Goal: Transaction & Acquisition: Purchase product/service

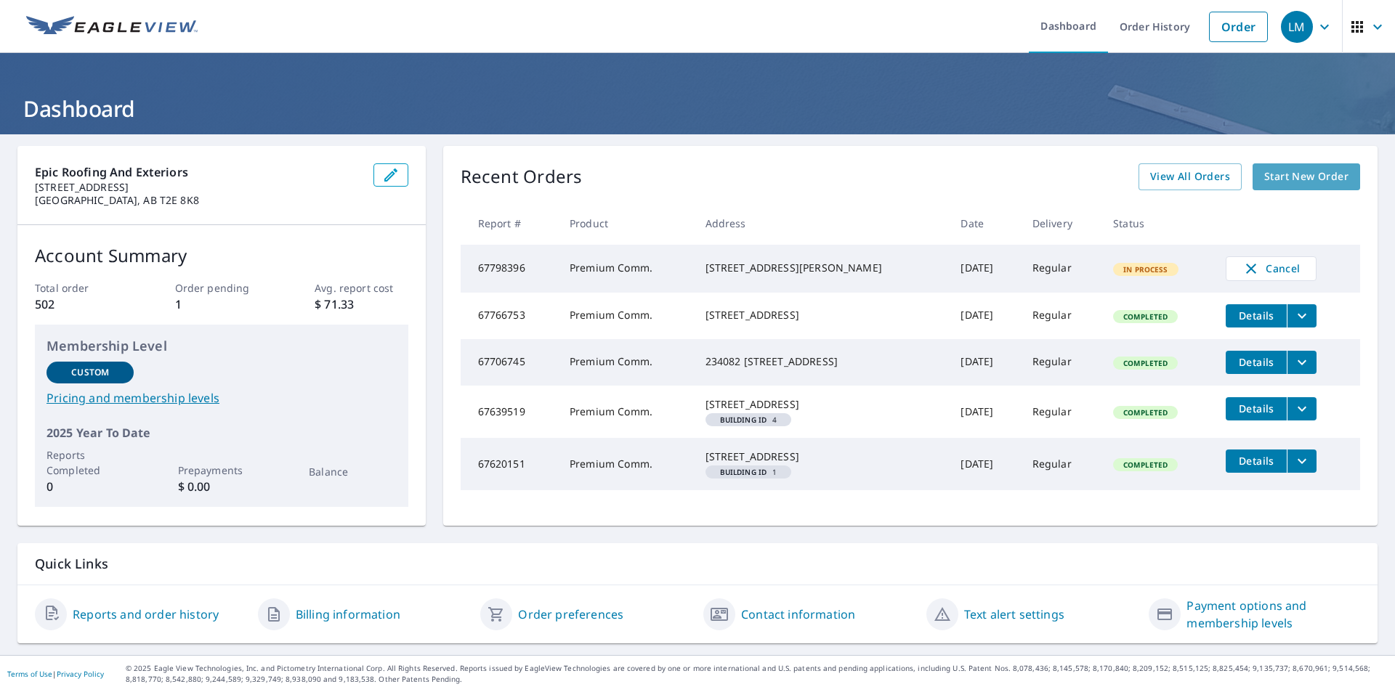
click at [1280, 175] on span "Start New Order" at bounding box center [1306, 177] width 84 height 18
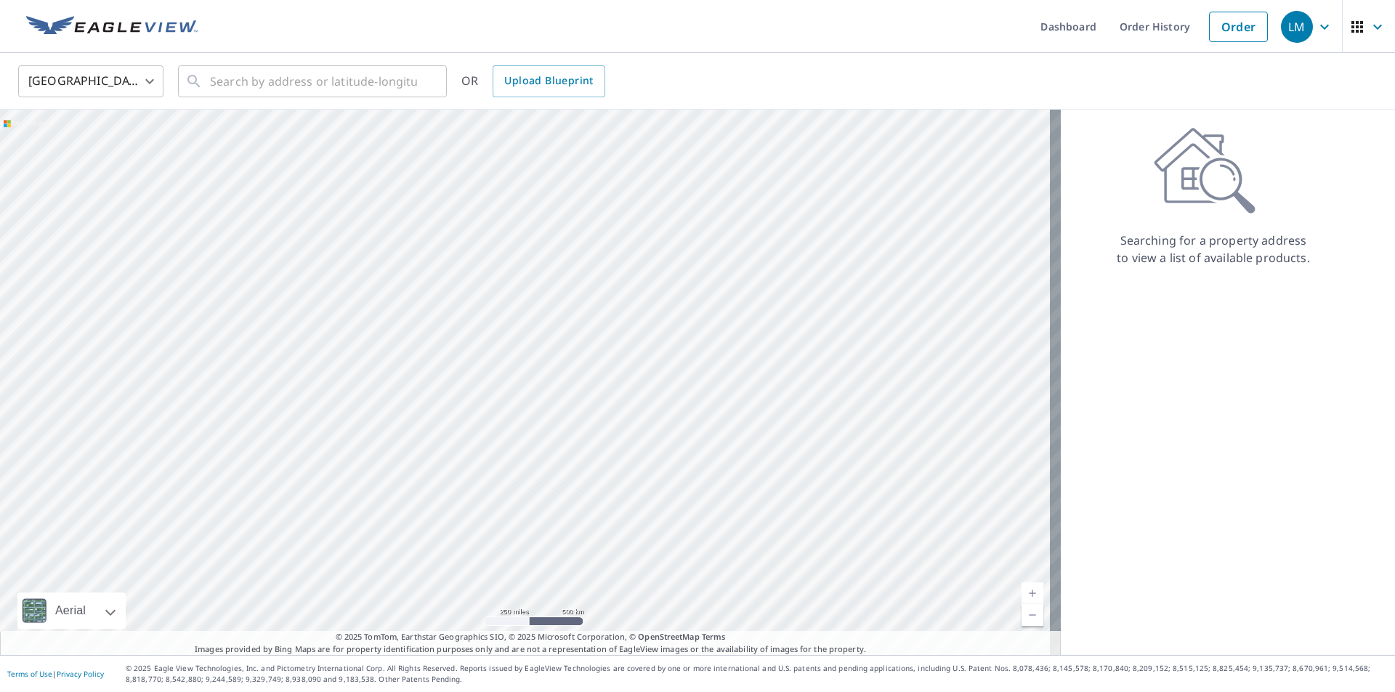
drag, startPoint x: 495, startPoint y: 239, endPoint x: 577, endPoint y: 363, distance: 148.9
click at [577, 363] on div at bounding box center [530, 383] width 1061 height 546
click at [150, 76] on body "LM LM Dashboard Order History Order LM [GEOGRAPHIC_DATA] US ​ ​ OR Upload Bluep…" at bounding box center [697, 346] width 1395 height 692
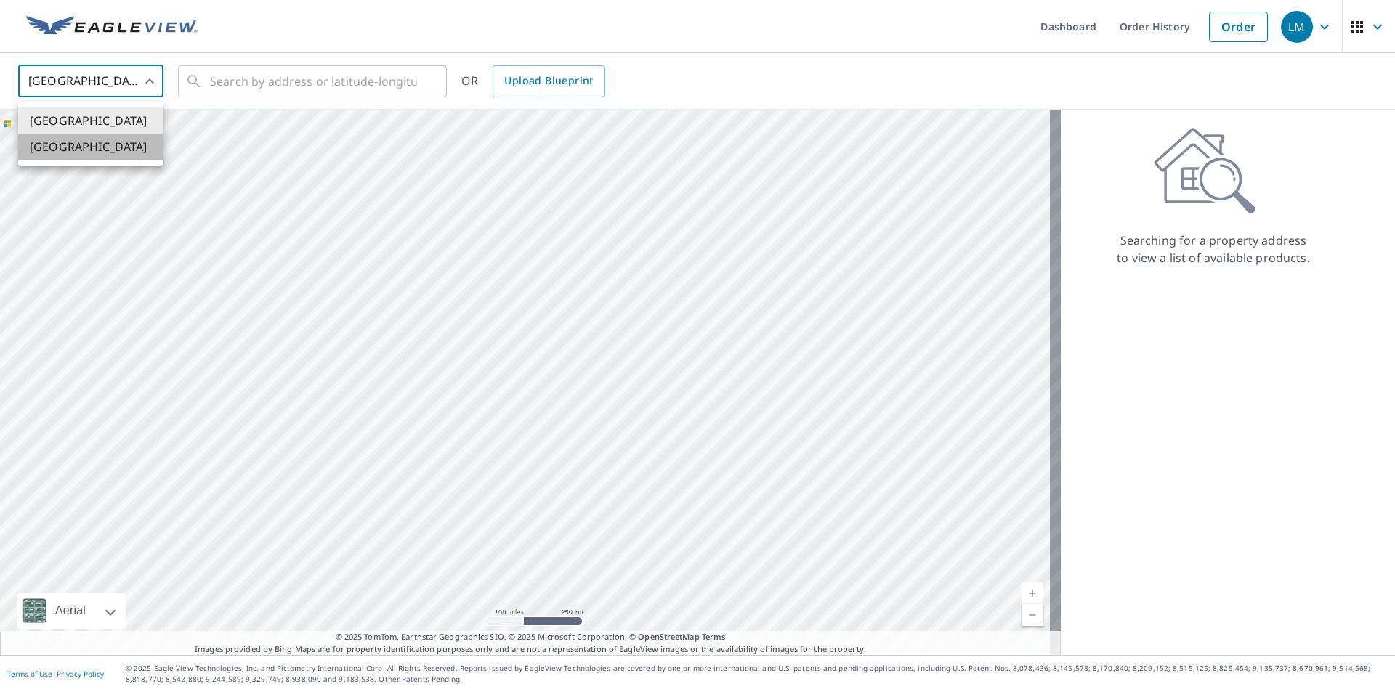
click at [49, 150] on li "[GEOGRAPHIC_DATA]" at bounding box center [90, 147] width 145 height 26
type input "CA"
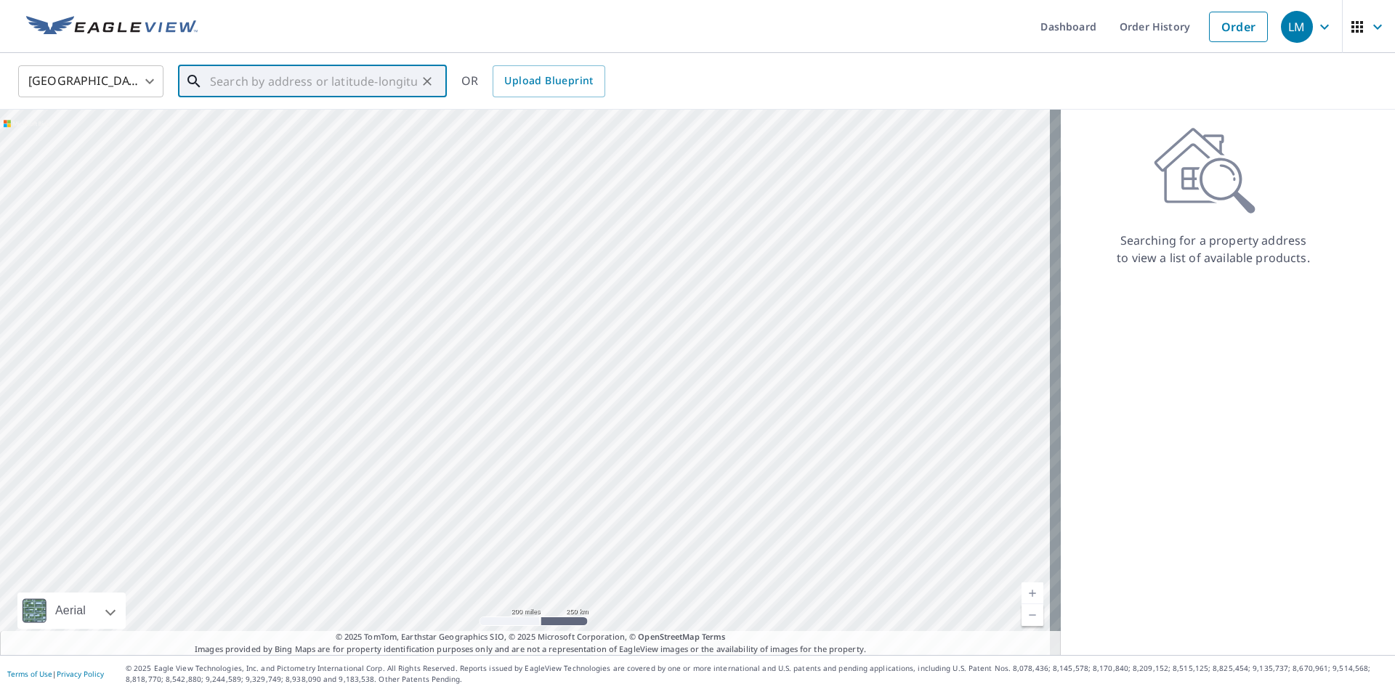
click at [383, 81] on input "text" at bounding box center [313, 81] width 207 height 41
paste input "[GEOGRAPHIC_DATA]"
click at [304, 121] on span "[GEOGRAPHIC_DATA]" at bounding box center [321, 123] width 228 height 17
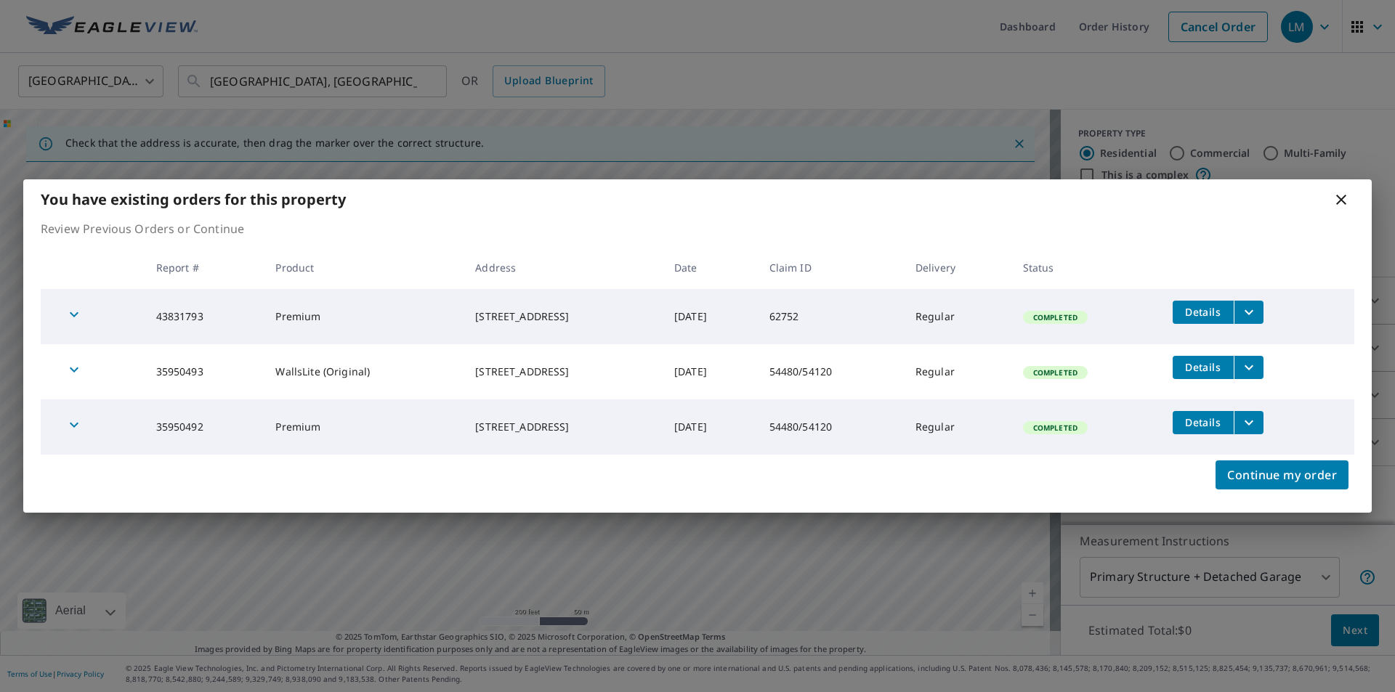
drag, startPoint x: 573, startPoint y: 304, endPoint x: 434, endPoint y: 306, distance: 138.8
click at [464, 306] on td "[STREET_ADDRESS]" at bounding box center [563, 316] width 199 height 55
copy div "[STREET_ADDRESS]"
drag, startPoint x: 570, startPoint y: 362, endPoint x: 440, endPoint y: 363, distance: 129.3
click at [464, 363] on td "[STREET_ADDRESS]" at bounding box center [563, 371] width 199 height 55
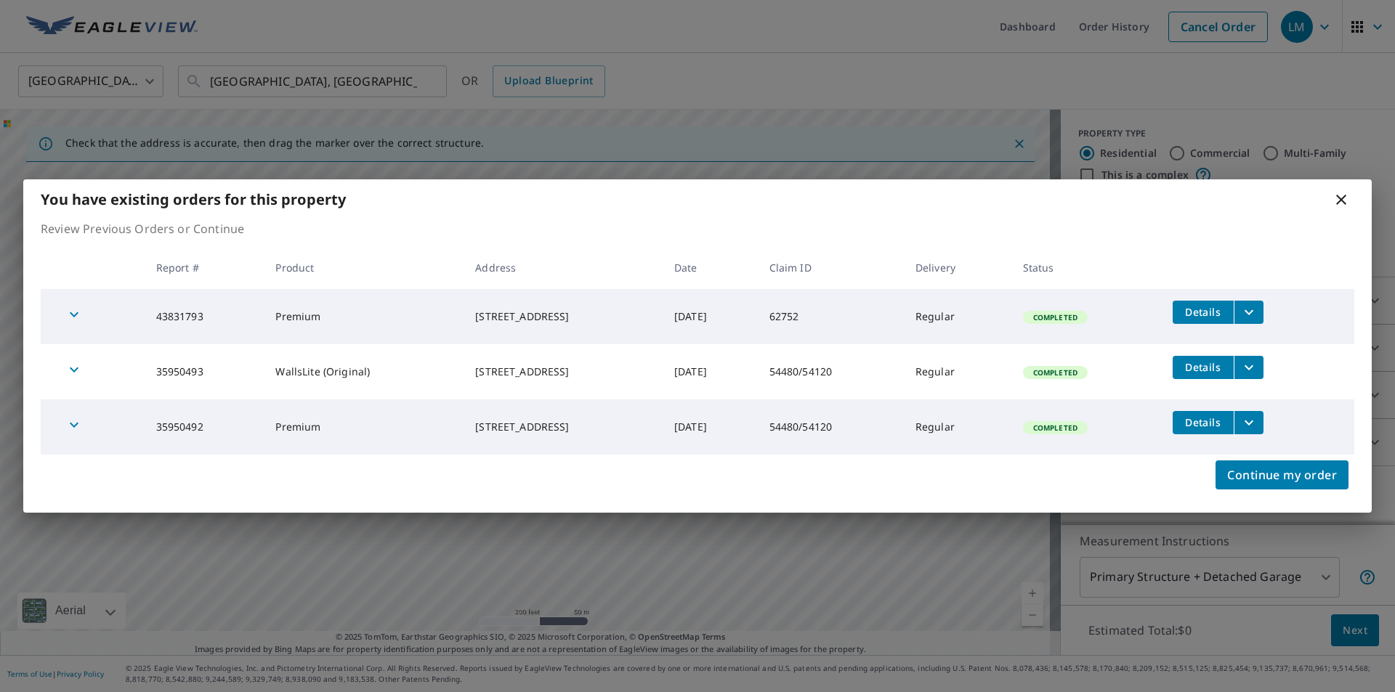
copy div "[STREET_ADDRESS]"
drag, startPoint x: 461, startPoint y: 198, endPoint x: 473, endPoint y: 208, distance: 15.0
click at [473, 208] on div "You have existing orders for this property" at bounding box center [697, 199] width 1348 height 40
click at [1344, 197] on icon at bounding box center [1341, 200] width 10 height 10
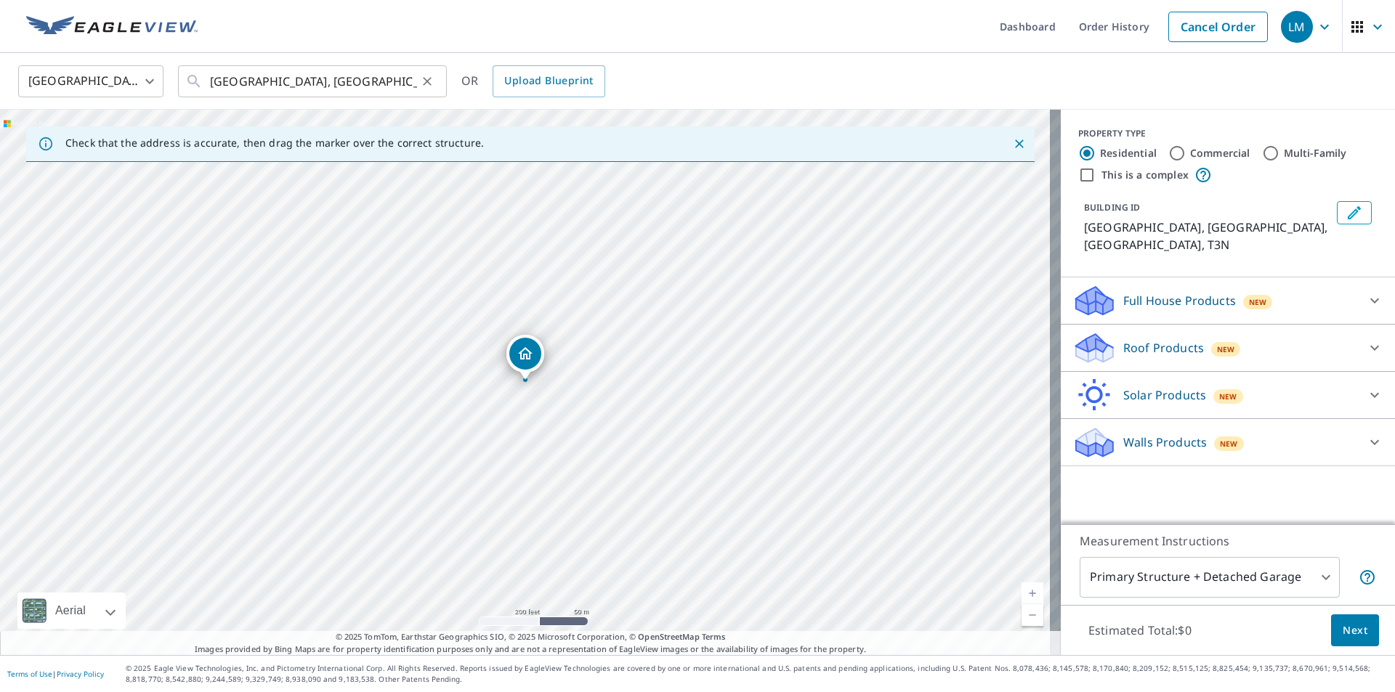
click at [206, 77] on div "[GEOGRAPHIC_DATA], [GEOGRAPHIC_DATA] ​" at bounding box center [312, 81] width 269 height 32
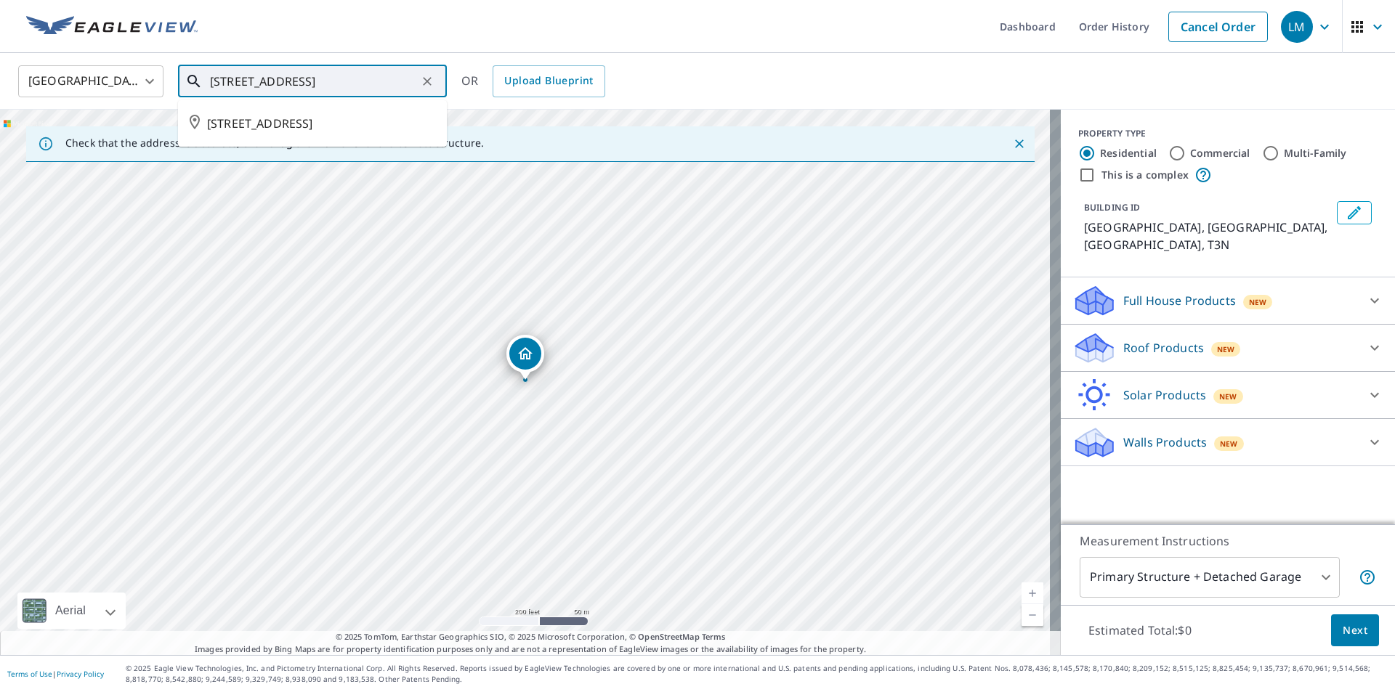
type input "[STREET_ADDRESS]"
